Goal: Find contact information: Obtain details needed to contact an individual or organization

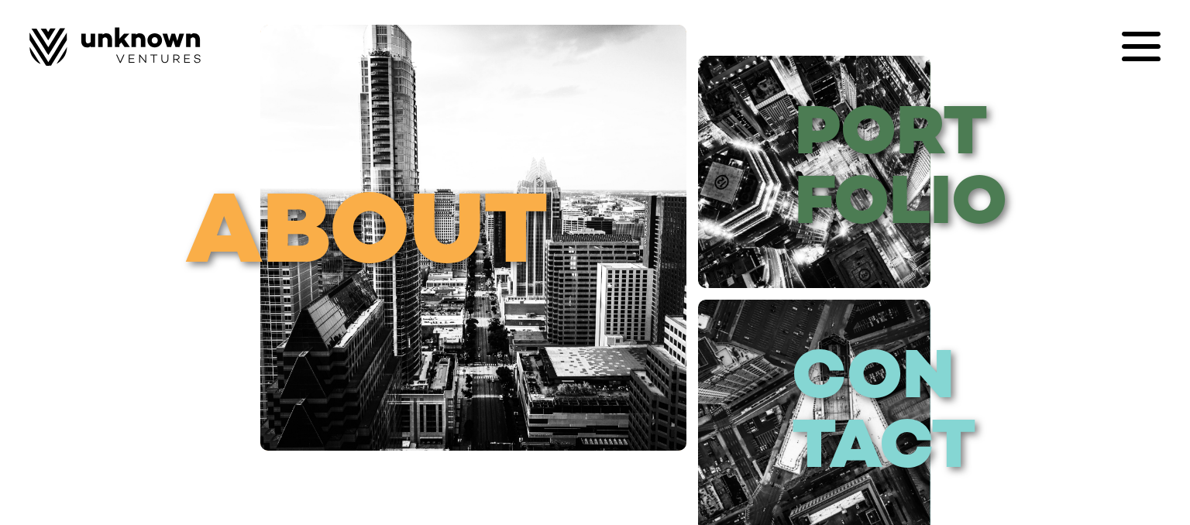
click at [1113, 410] on div "about port folio con tact" at bounding box center [595, 262] width 1190 height 525
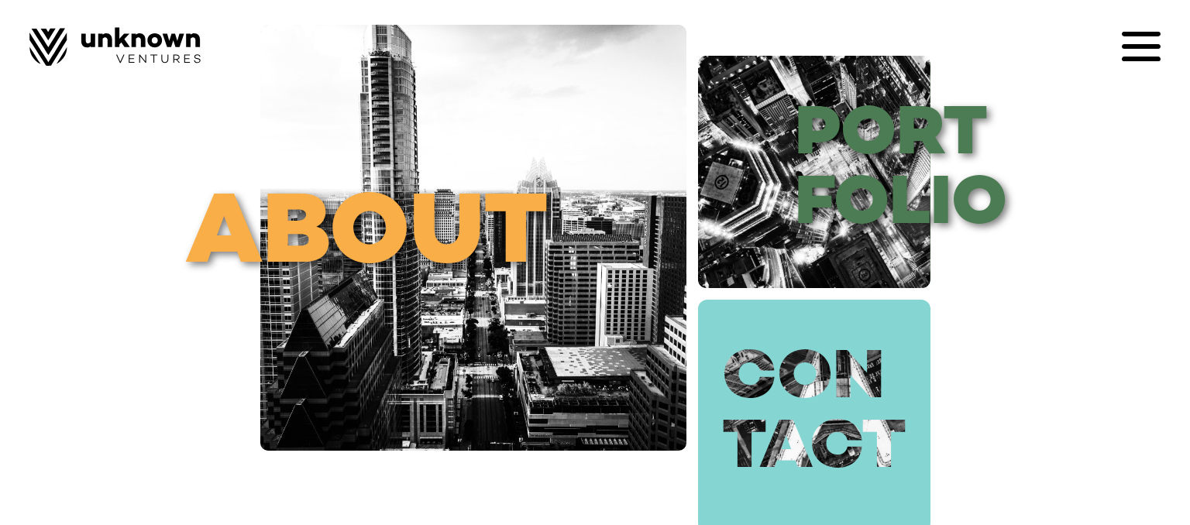
click at [865, 413] on link "con tact" at bounding box center [814, 416] width 232 height 232
